Goal: Information Seeking & Learning: Find specific fact

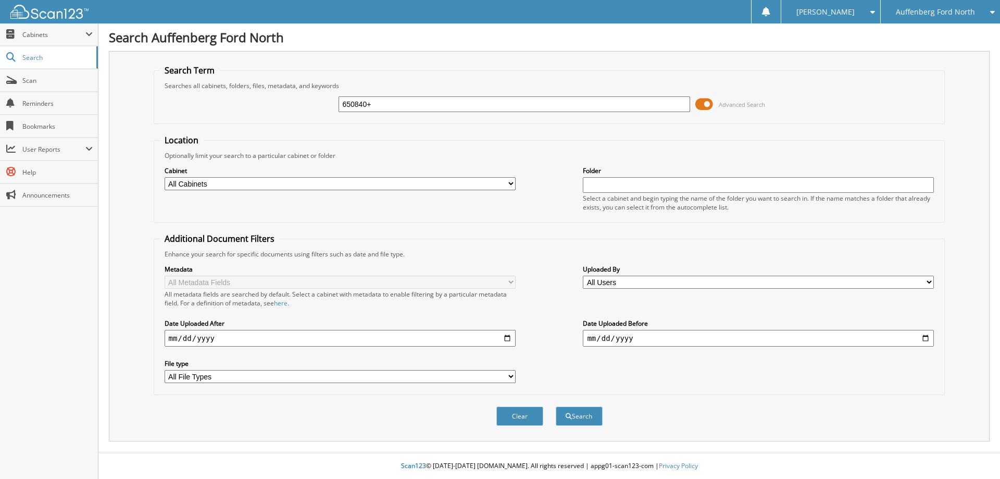
type input "650840+"
click at [556, 406] on button "Search" at bounding box center [579, 415] width 47 height 19
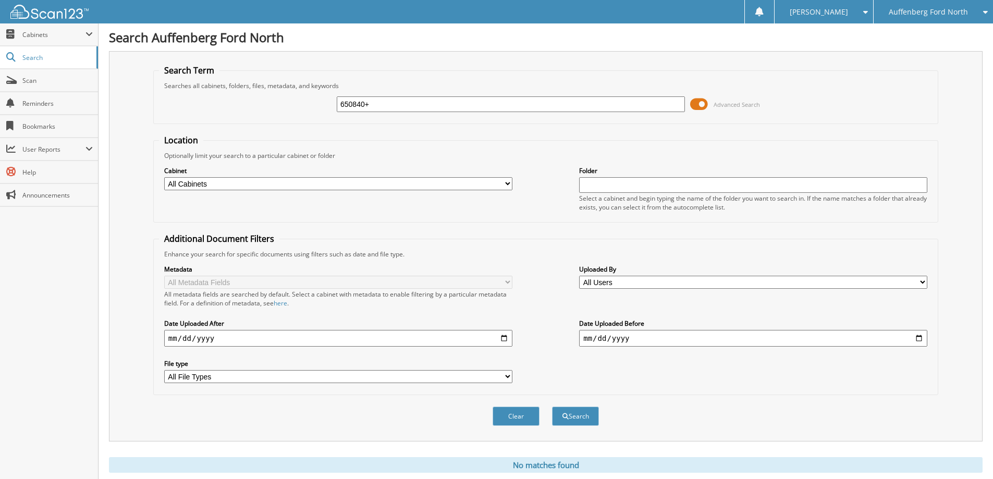
click at [495, 103] on input "650840+" at bounding box center [511, 104] width 348 height 16
type input "650840"
click at [552, 406] on button "Search" at bounding box center [575, 415] width 47 height 19
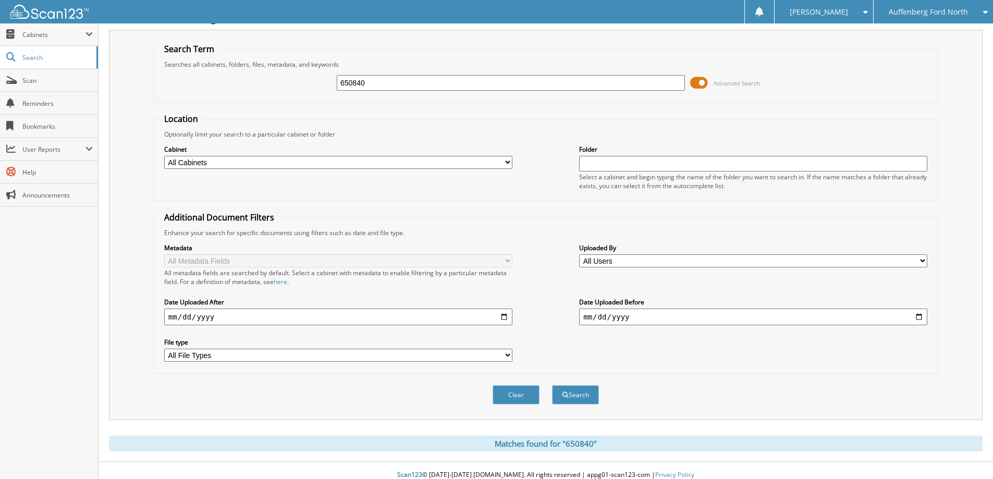
scroll to position [31, 0]
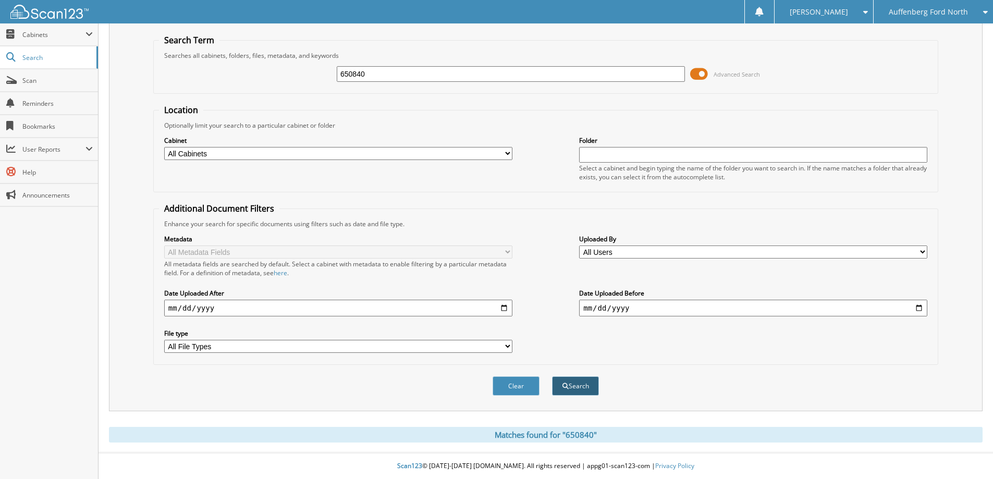
click at [576, 388] on button "Search" at bounding box center [575, 385] width 47 height 19
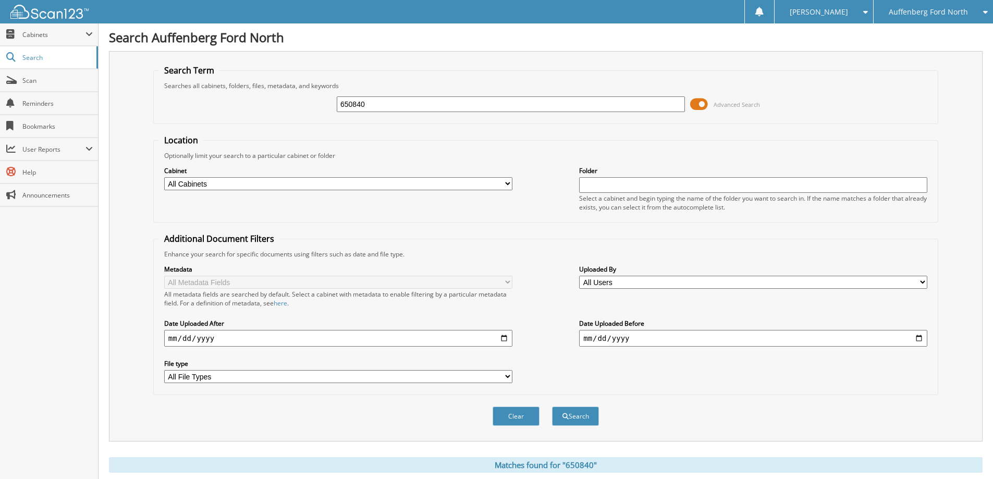
click at [701, 106] on span at bounding box center [699, 104] width 18 height 16
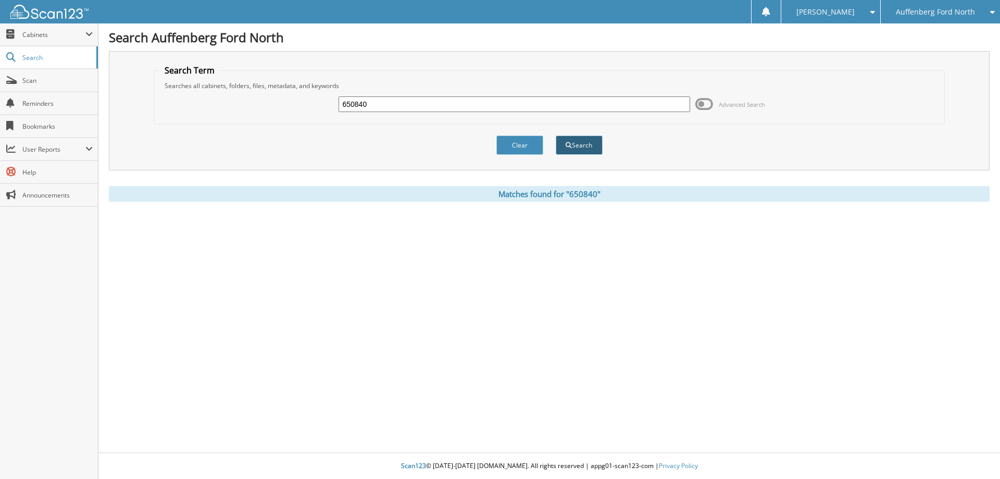
click at [576, 142] on button "Search" at bounding box center [579, 144] width 47 height 19
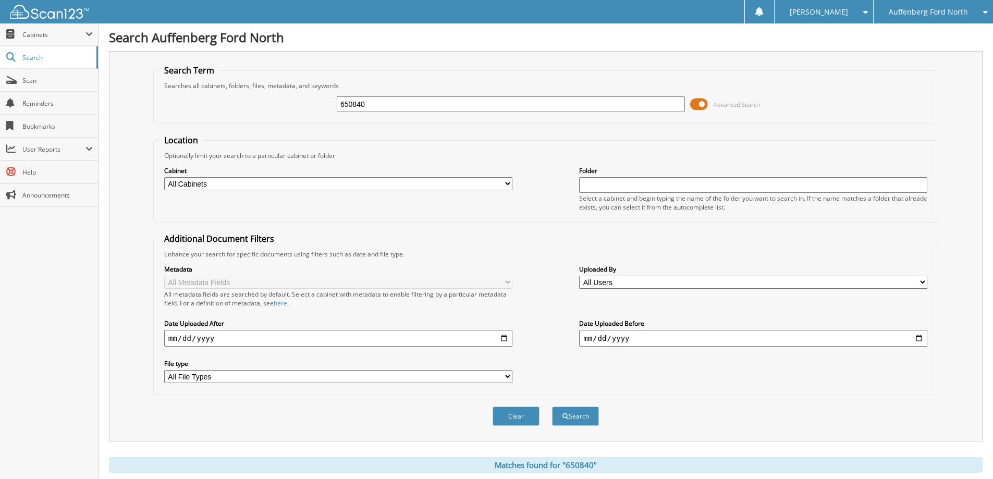
click at [704, 106] on span at bounding box center [699, 104] width 18 height 16
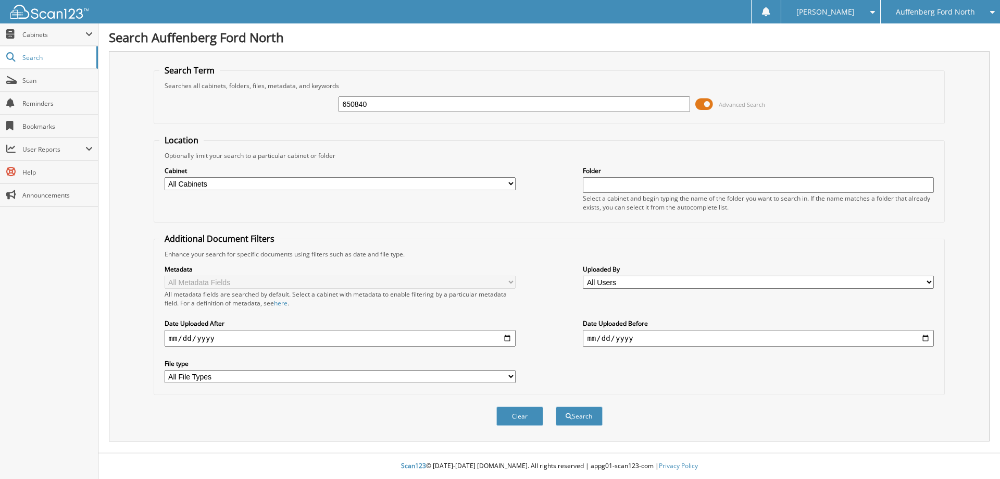
type input "650840"
click at [556, 406] on button "Search" at bounding box center [579, 415] width 47 height 19
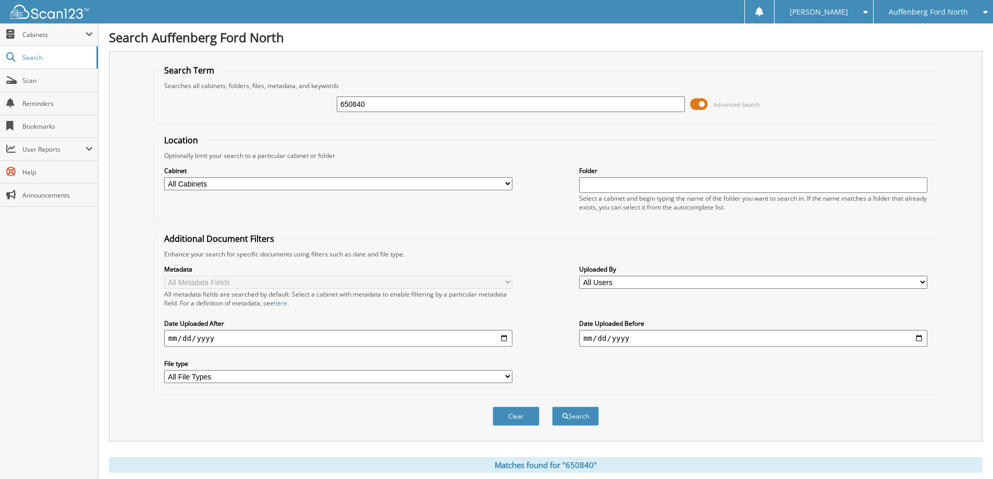
scroll to position [31, 0]
